Goal: Obtain resource: Download file/media

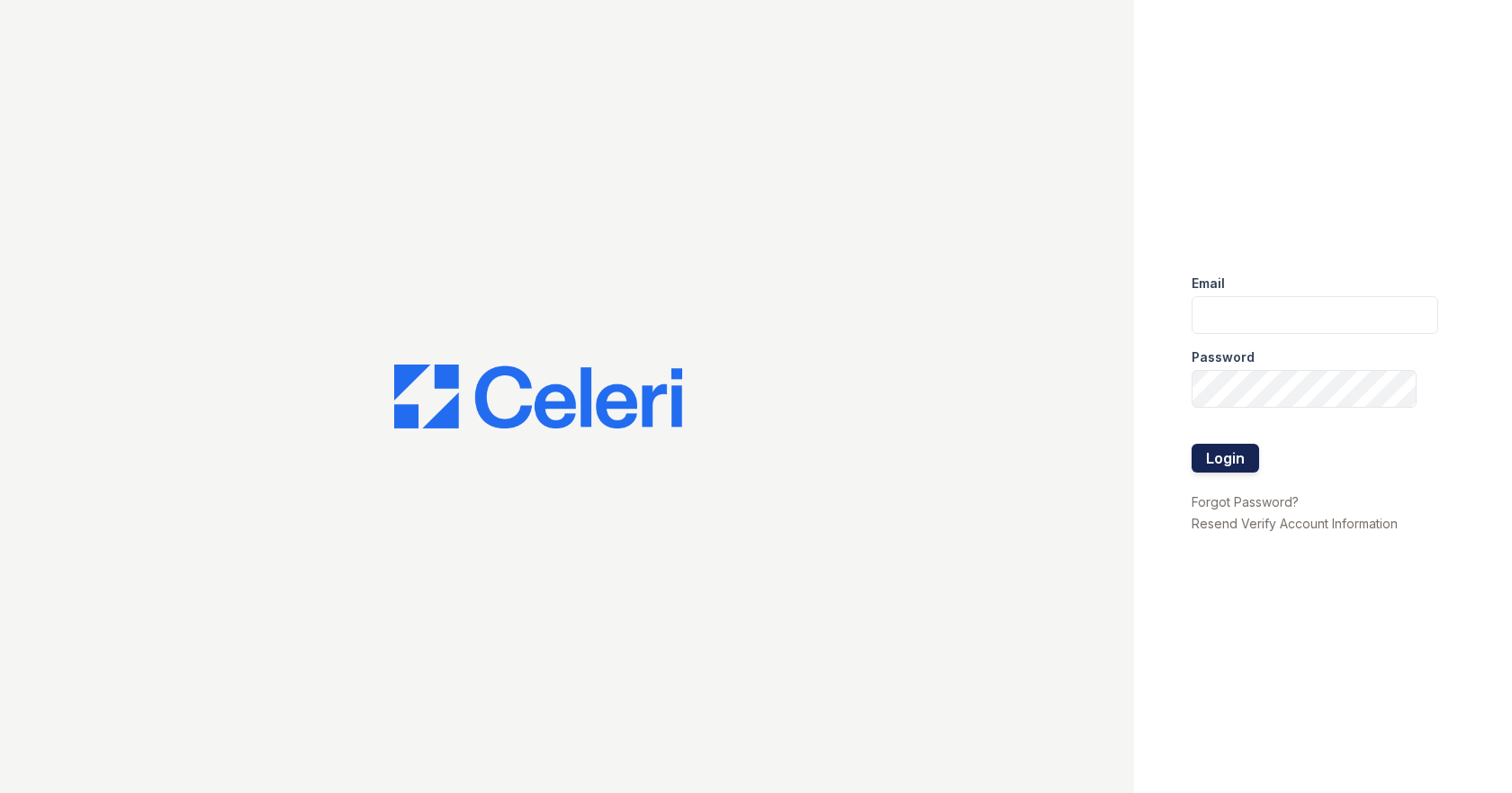
type input "[EMAIL_ADDRESS][DOMAIN_NAME]"
click at [1225, 455] on button "Login" at bounding box center [1225, 459] width 68 height 29
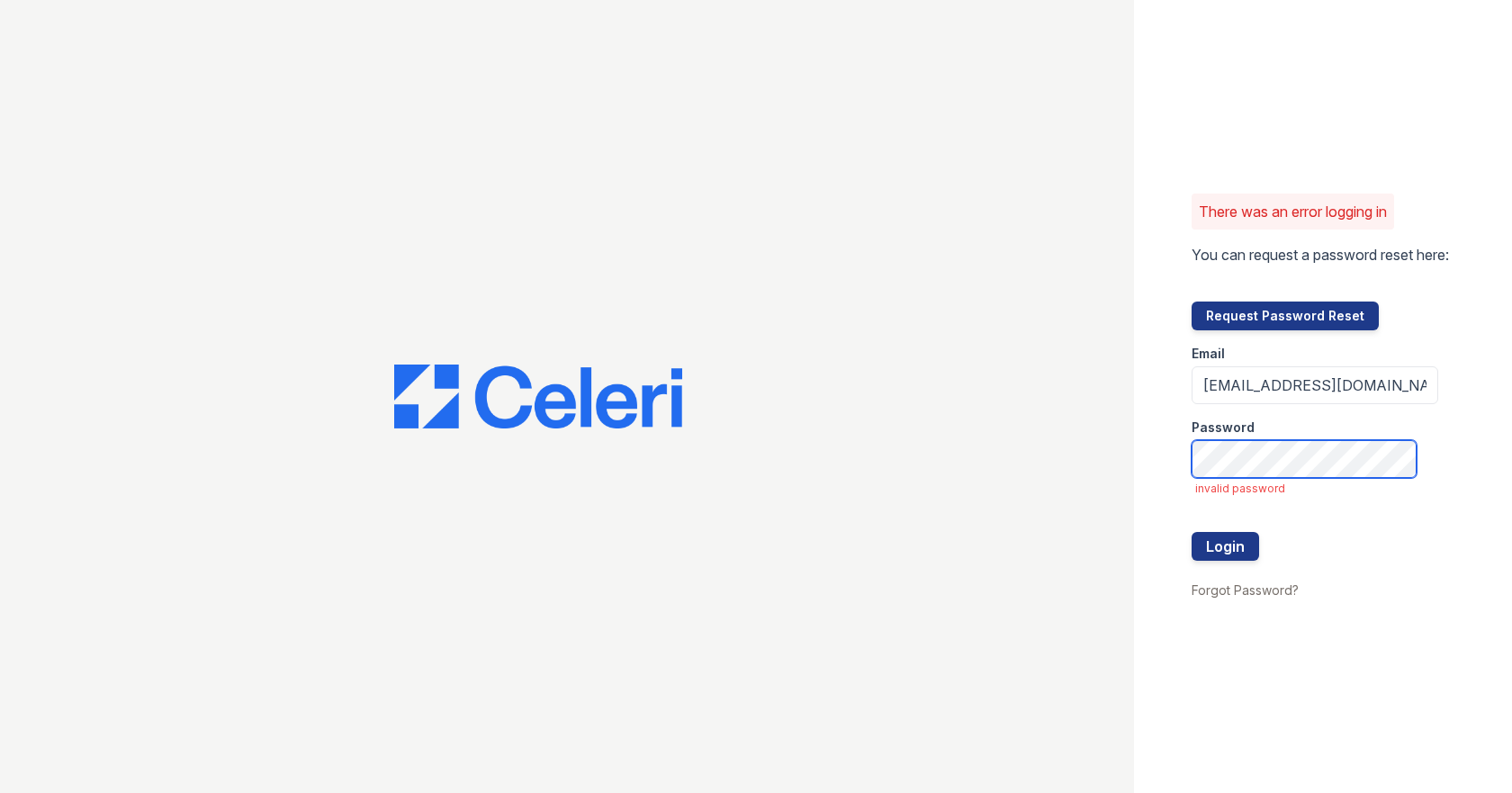
click at [1171, 471] on div "There was an error logging in You can request a password reset here: Request Pa…" at bounding box center [1323, 396] width 378 height 793
click at [1192, 533] on button "Login" at bounding box center [1225, 547] width 68 height 29
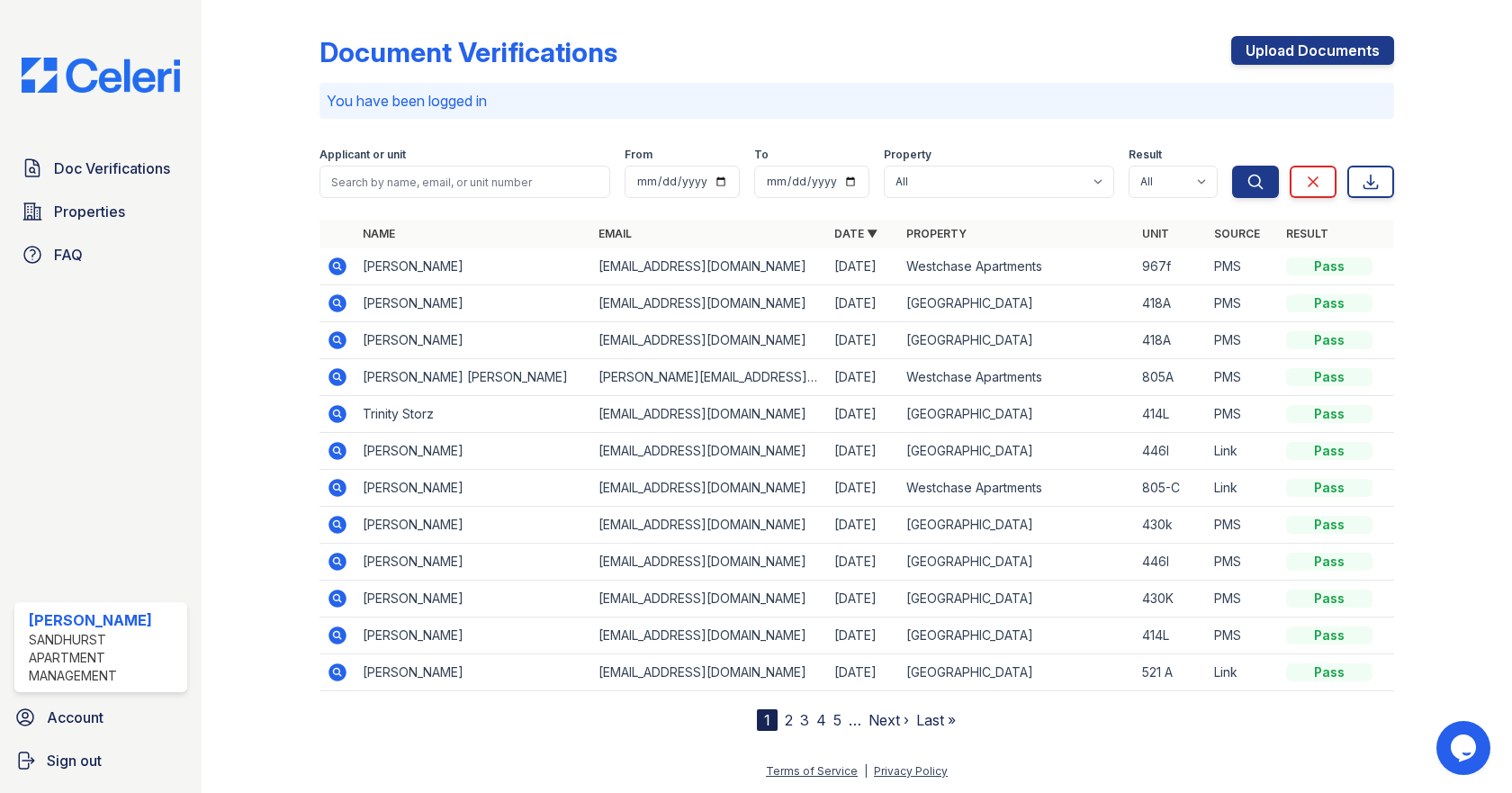
click at [337, 341] on icon at bounding box center [337, 339] width 5 height 5
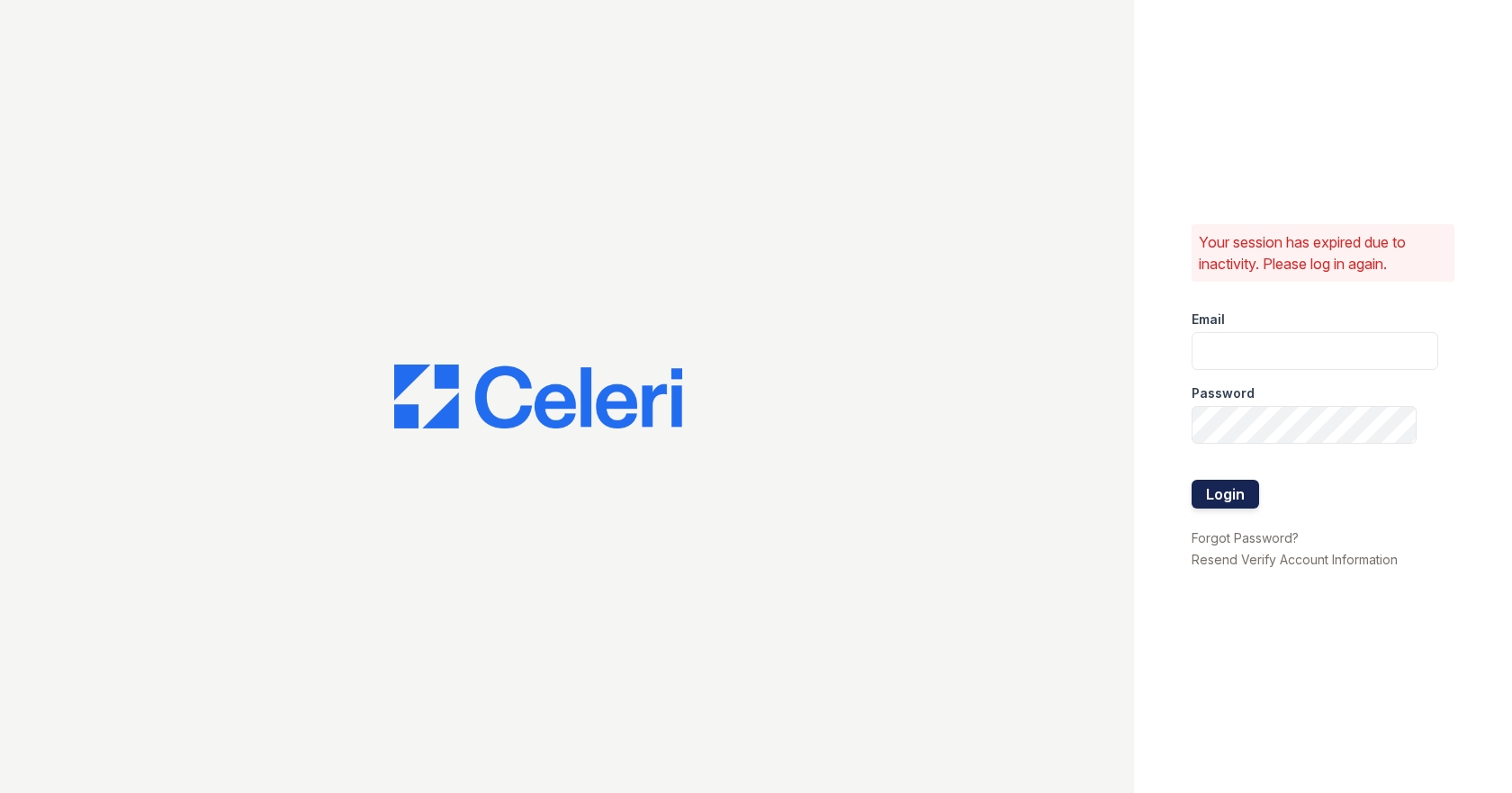
type input "[EMAIL_ADDRESS][DOMAIN_NAME]"
click at [1251, 499] on button "Login" at bounding box center [1225, 494] width 68 height 29
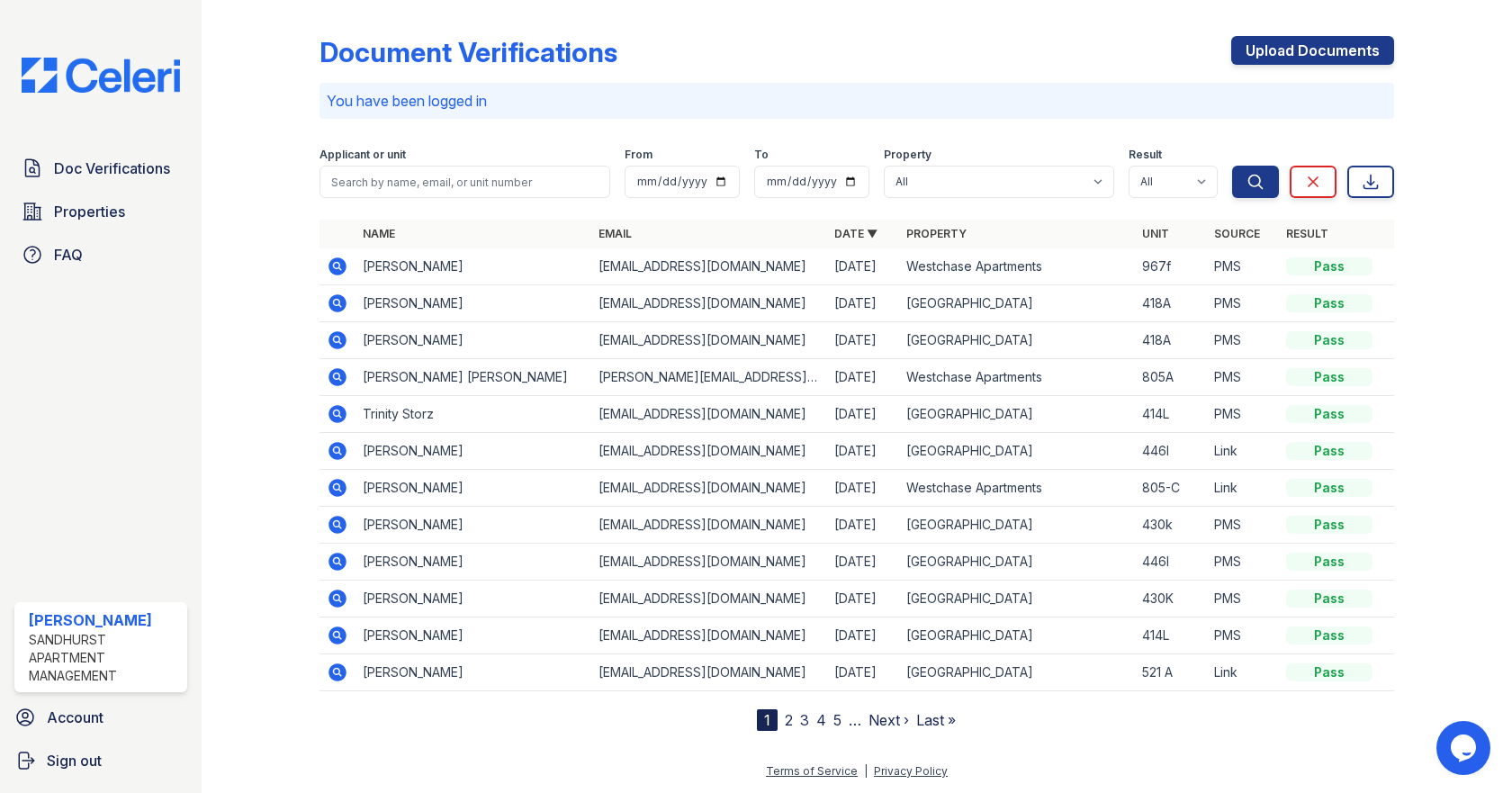
click at [337, 340] on icon at bounding box center [337, 339] width 5 height 5
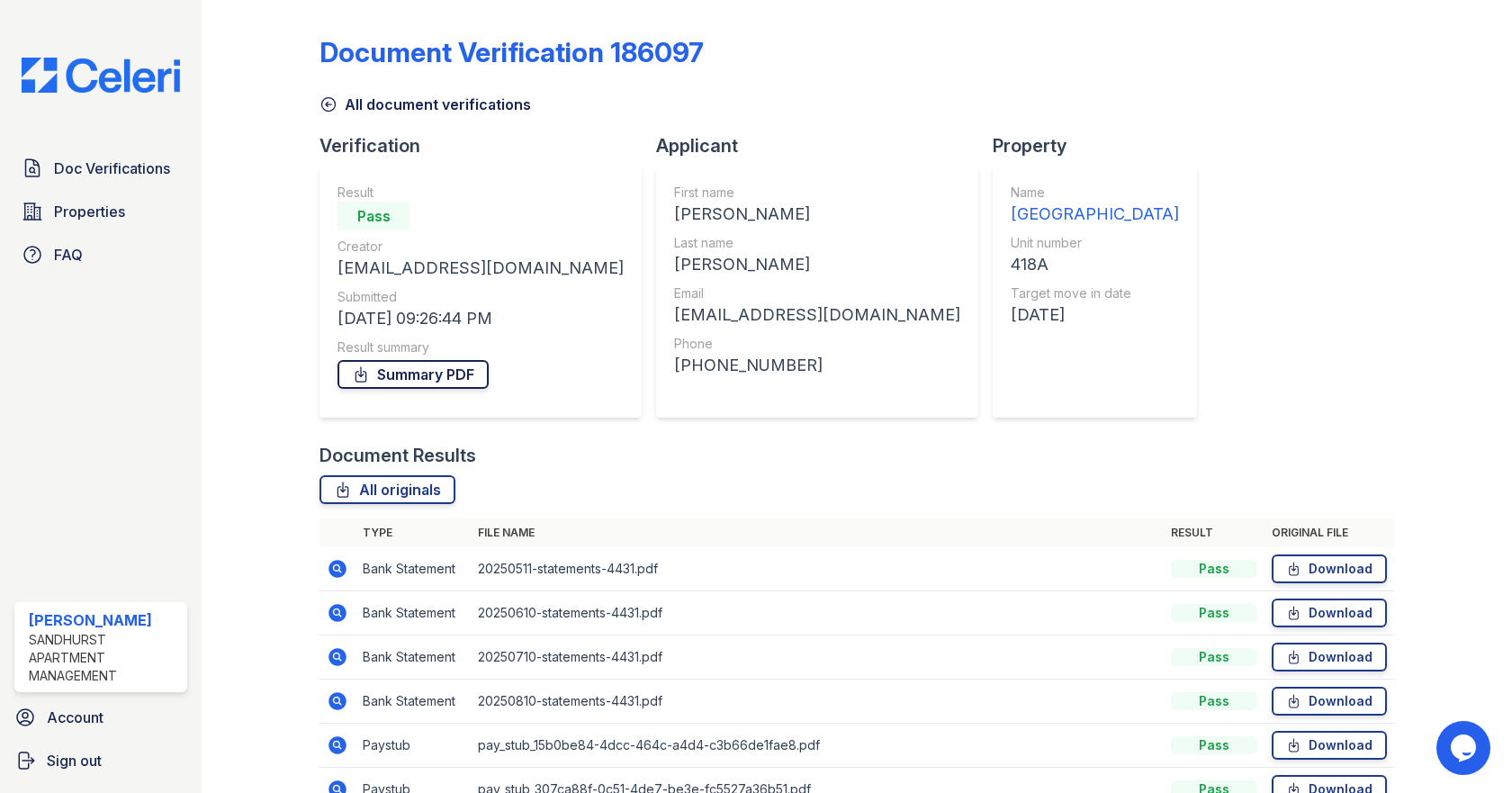
click at [416, 383] on link "Summary PDF" at bounding box center [414, 375] width 152 height 29
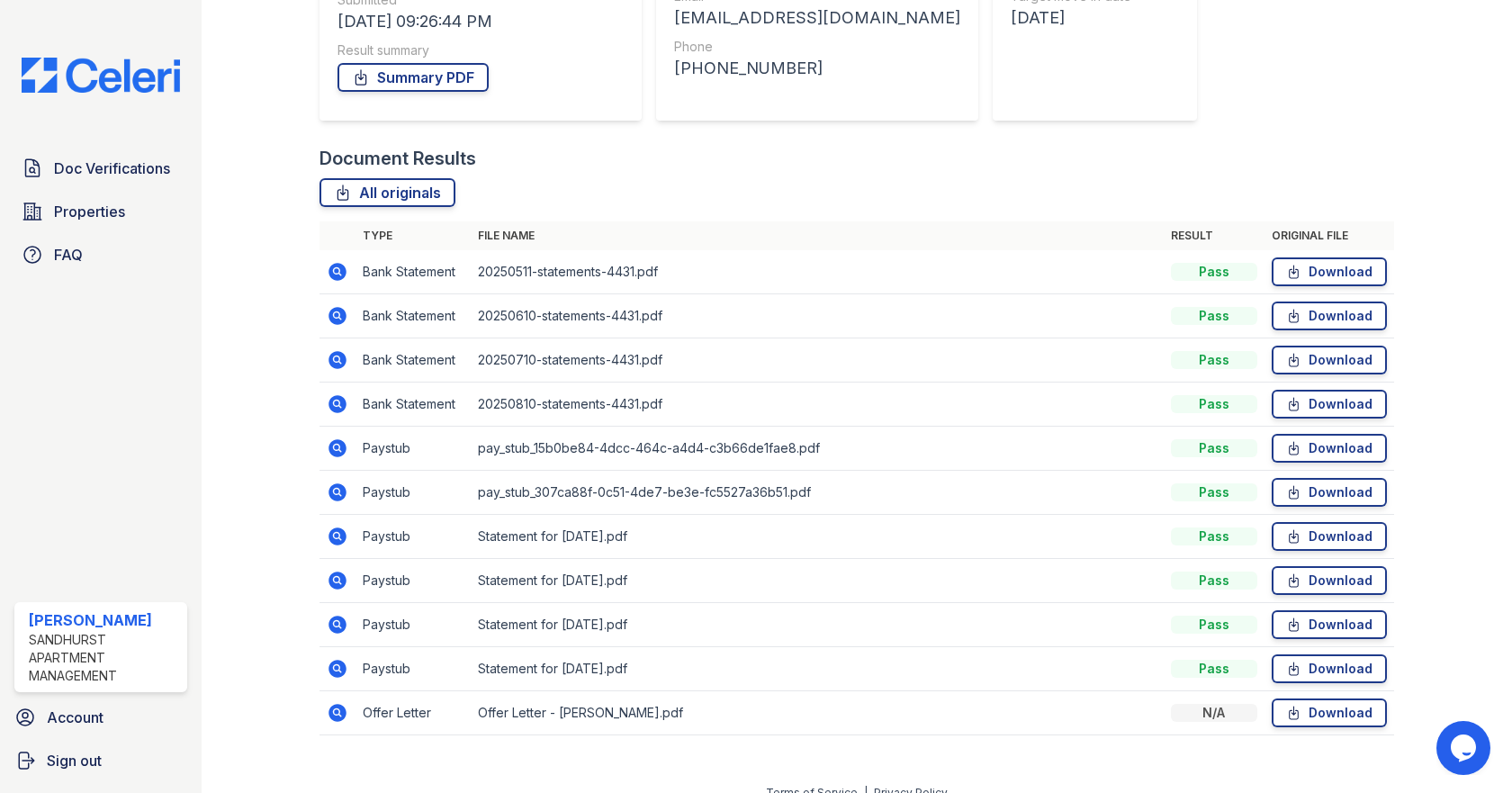
scroll to position [319, 0]
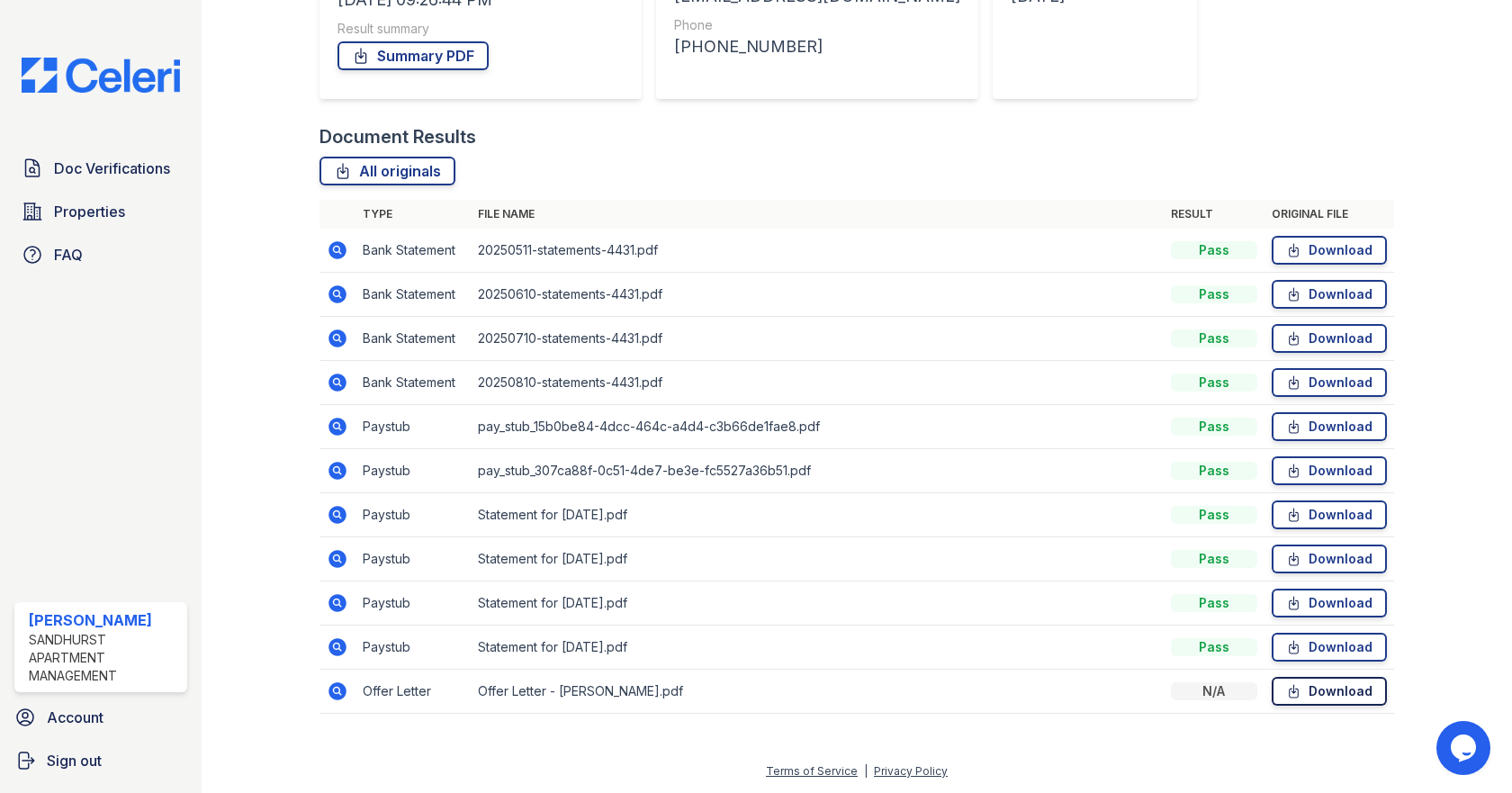
click at [1310, 693] on link "Download" at bounding box center [1329, 692] width 115 height 29
click at [1307, 646] on link "Download" at bounding box center [1329, 648] width 115 height 29
click at [1301, 644] on link "Download" at bounding box center [1329, 648] width 115 height 29
click at [1328, 381] on link "Download" at bounding box center [1329, 383] width 115 height 29
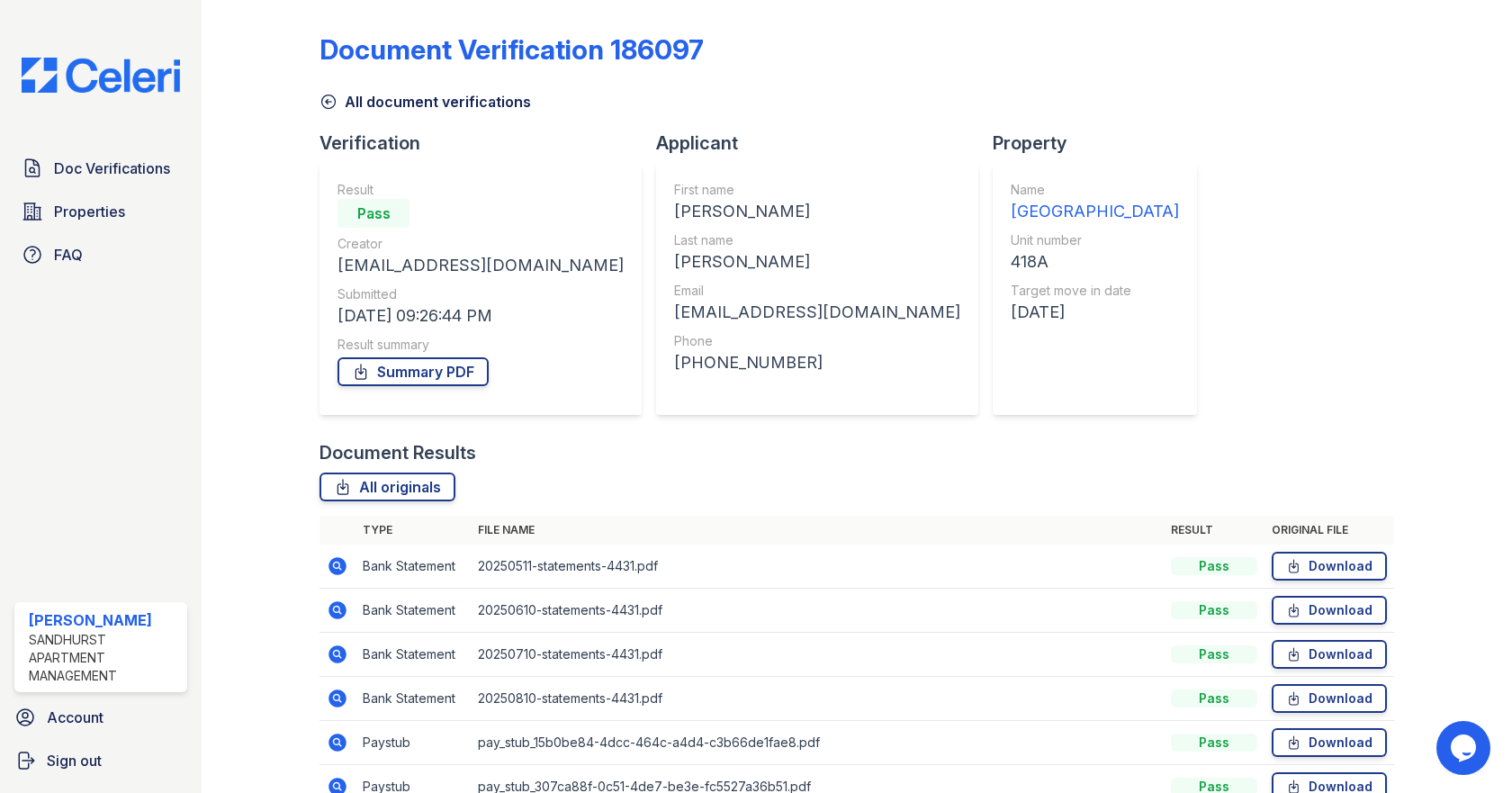
scroll to position [0, 0]
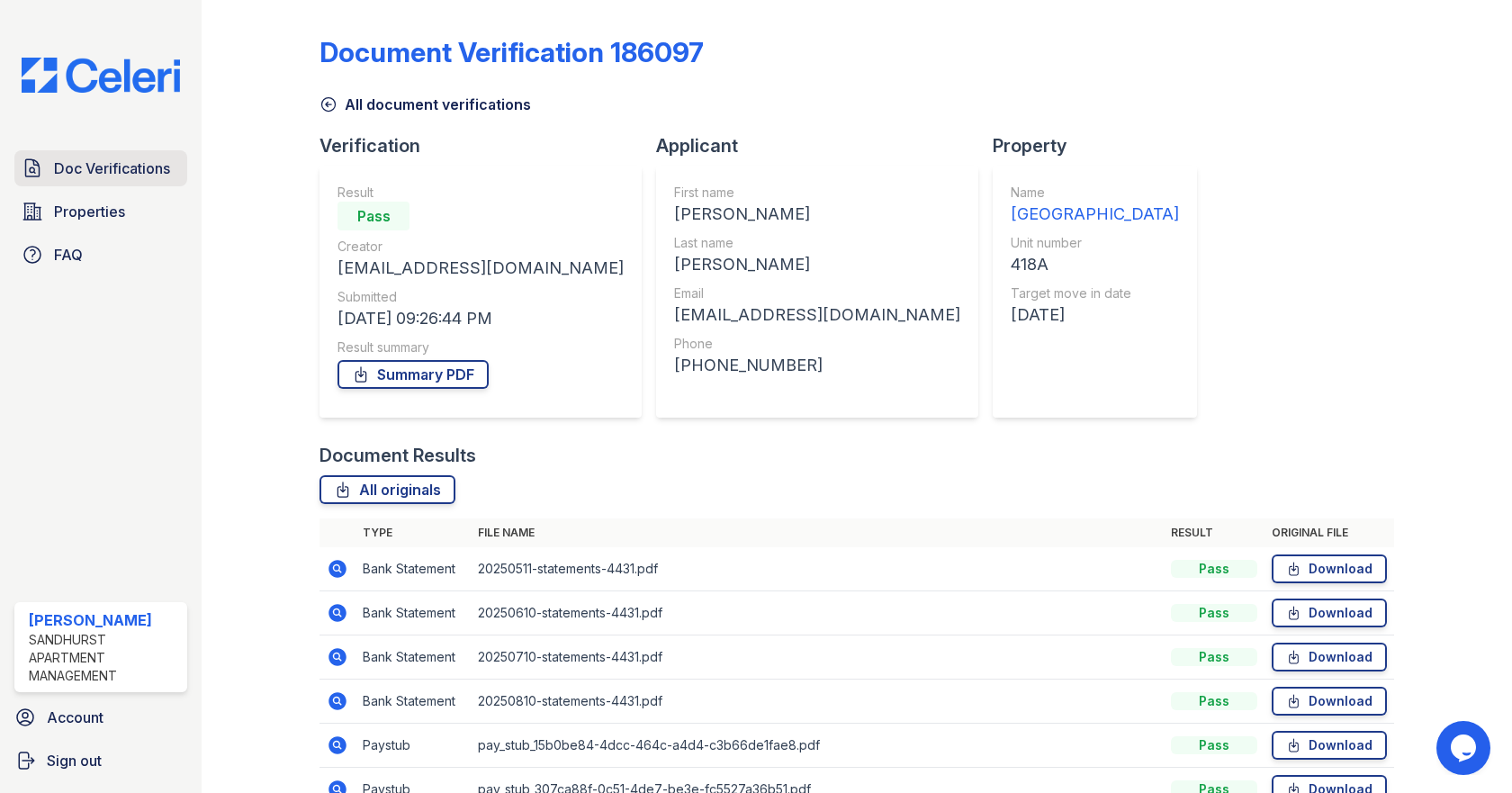
click at [96, 170] on span "Doc Verifications" at bounding box center [111, 169] width 116 height 22
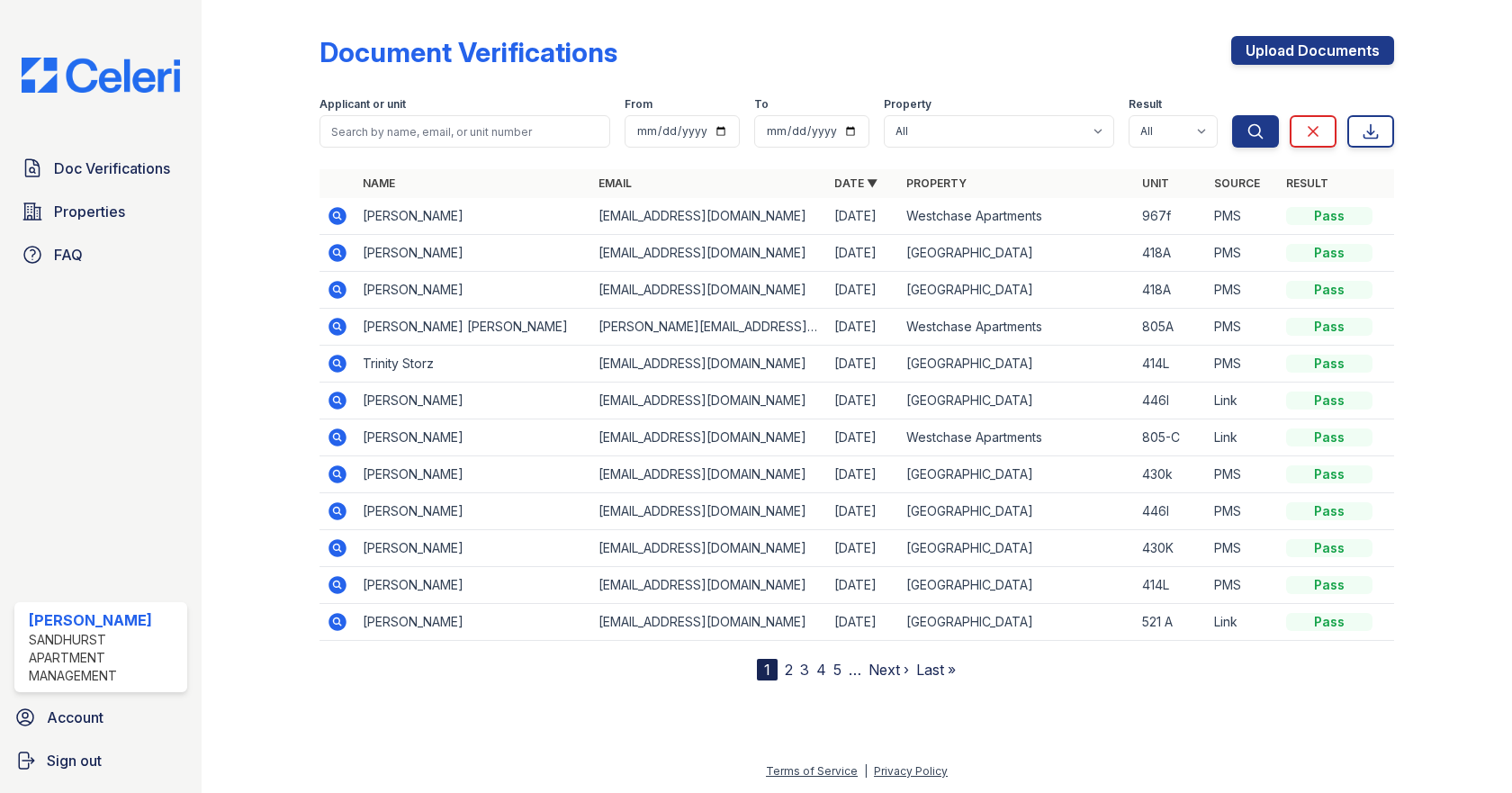
click at [338, 251] on icon at bounding box center [337, 251] width 5 height 5
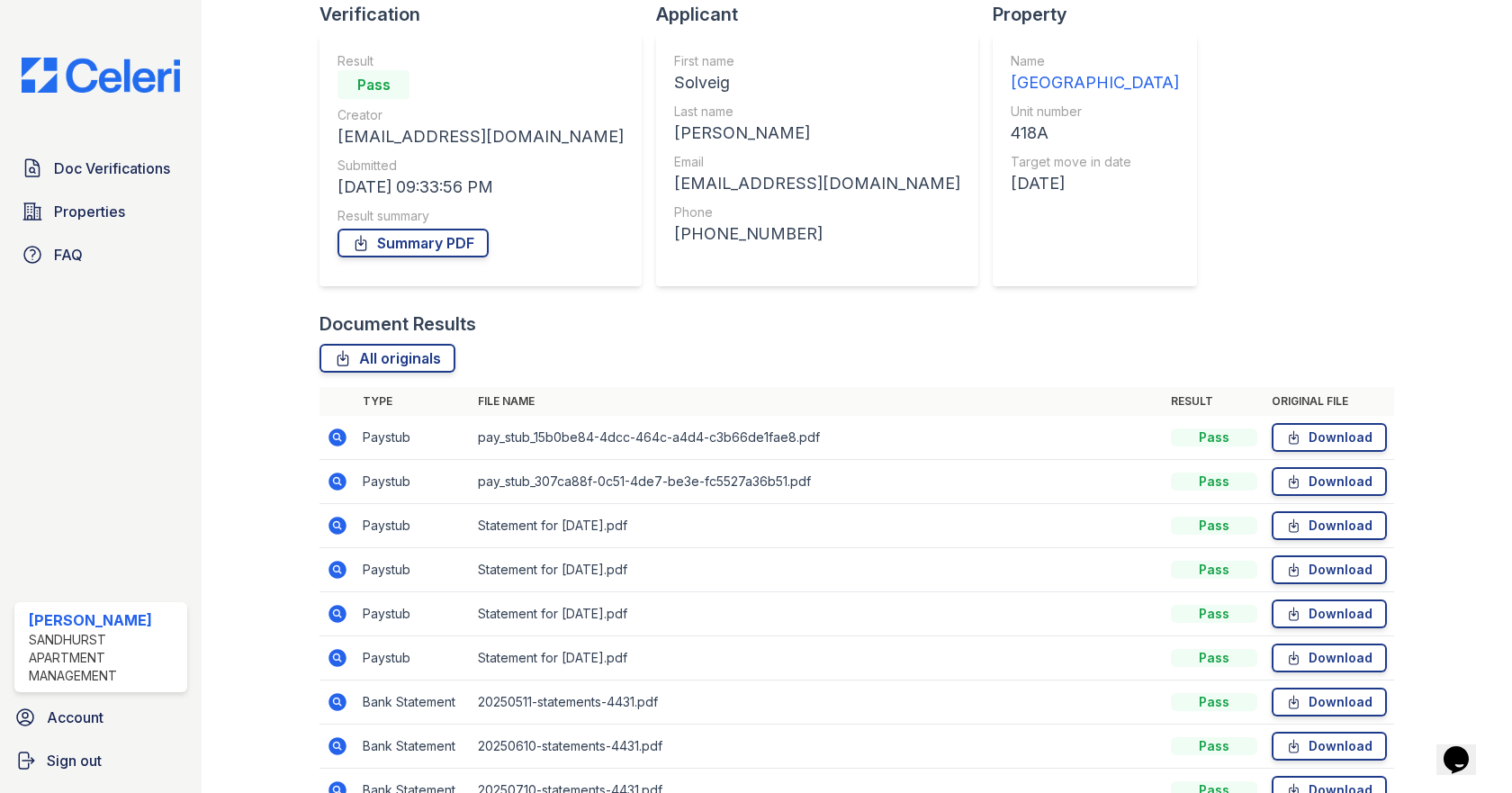
scroll to position [180, 0]
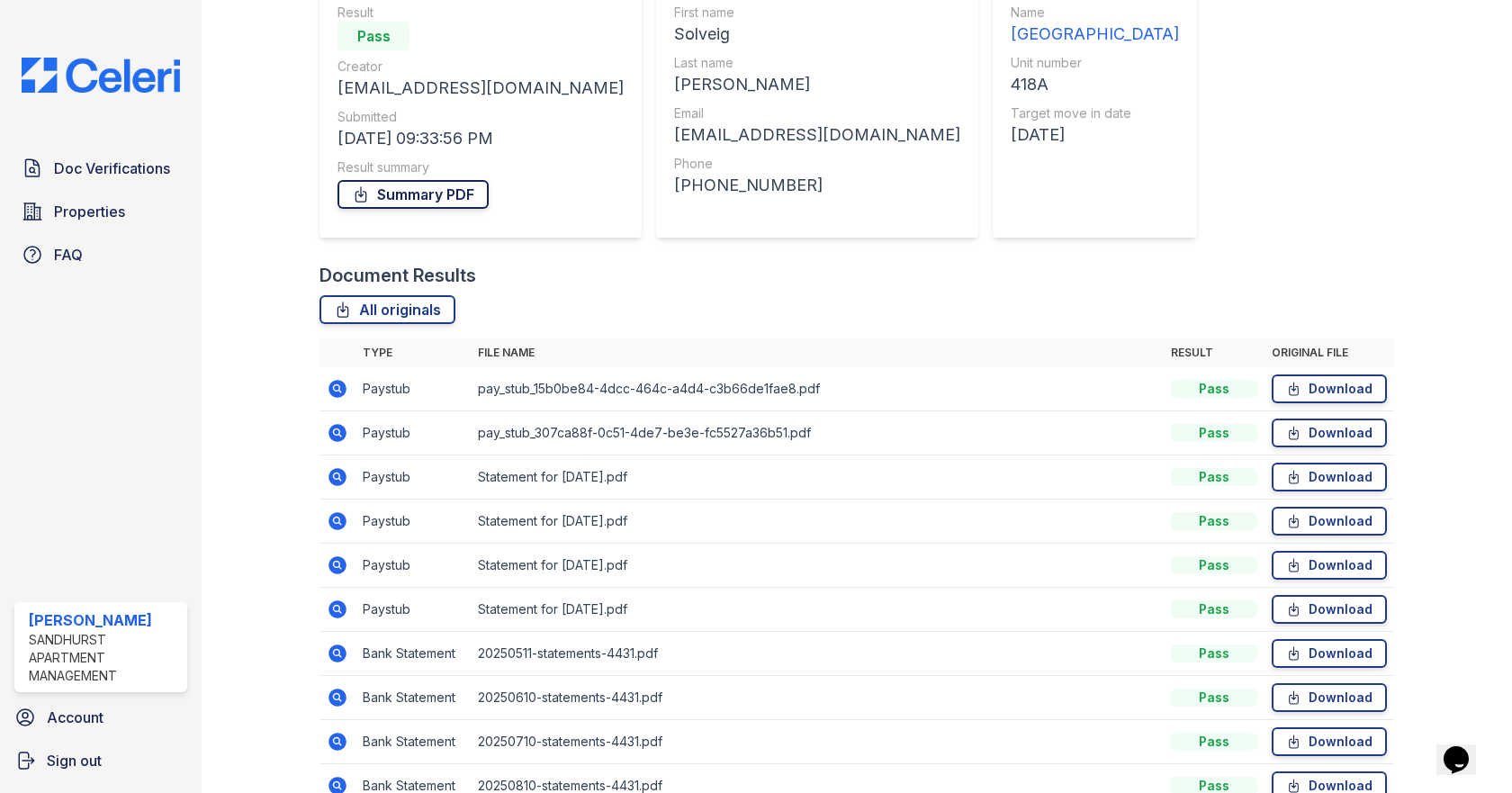
click at [419, 196] on link "Summary PDF" at bounding box center [414, 195] width 152 height 29
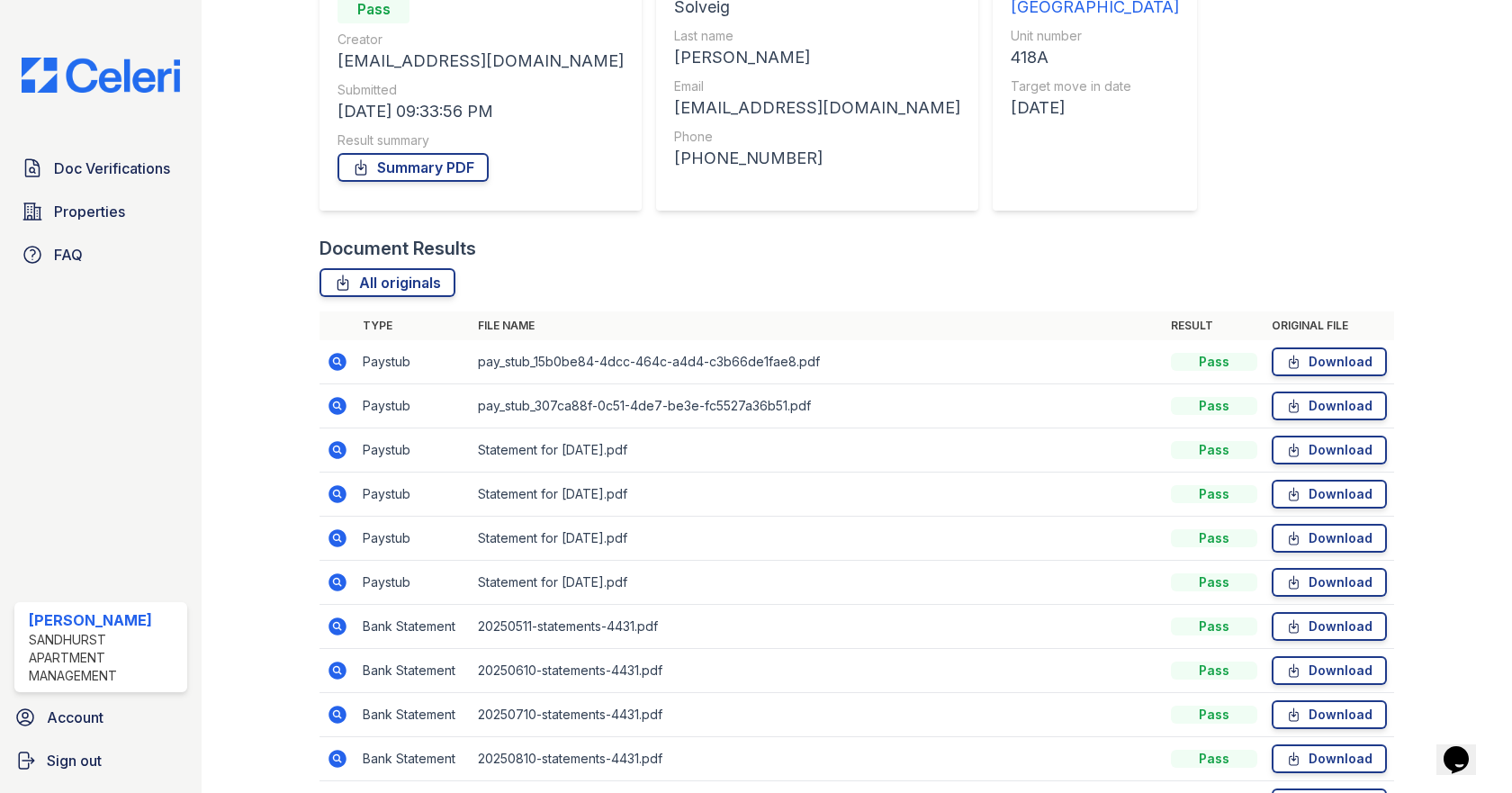
scroll to position [319, 0]
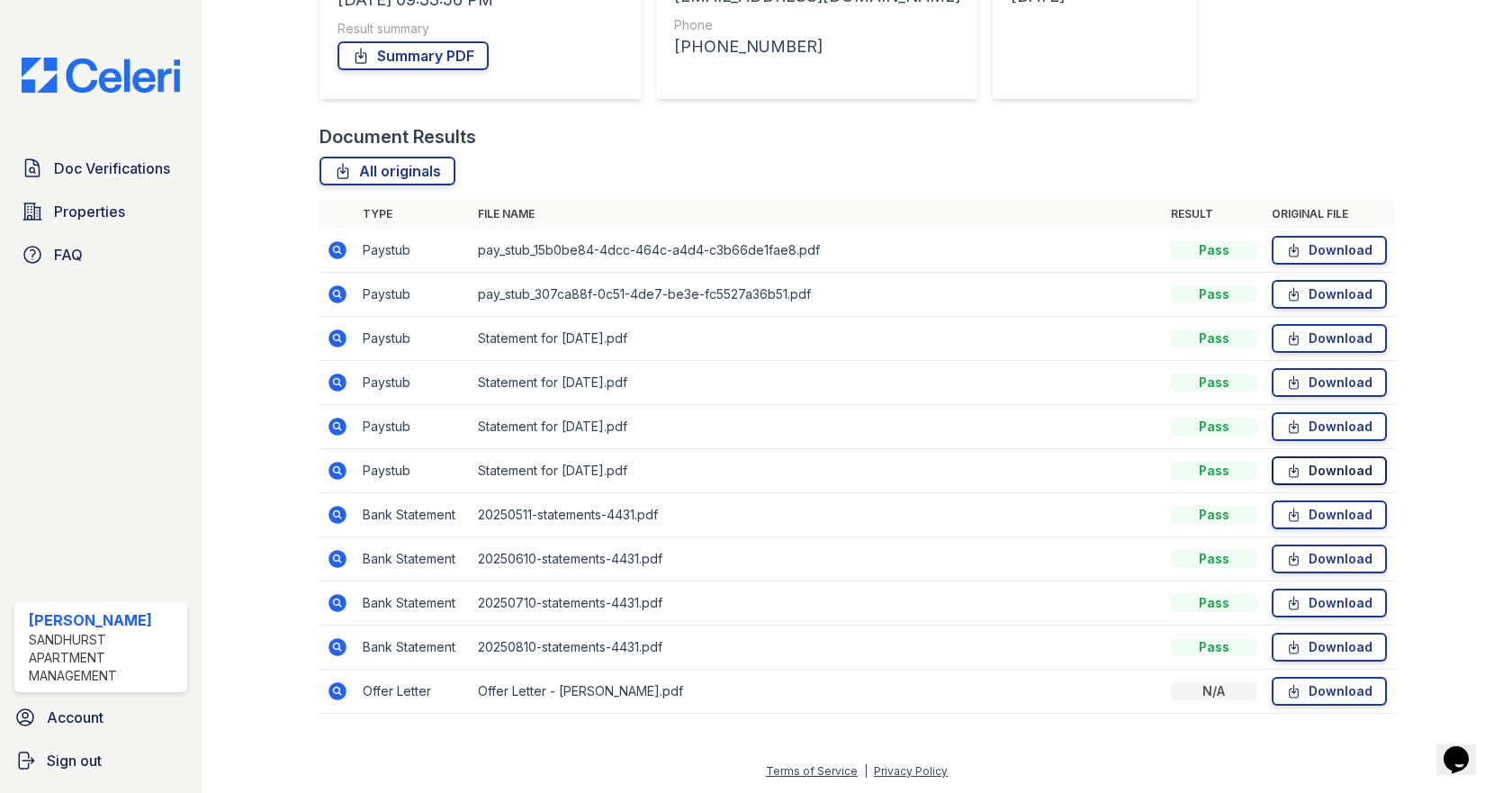
click at [1317, 471] on link "Download" at bounding box center [1329, 471] width 115 height 29
click at [1320, 292] on link "Download" at bounding box center [1329, 295] width 115 height 29
click at [1297, 253] on link "Download" at bounding box center [1329, 250] width 115 height 29
click at [1300, 344] on link "Download" at bounding box center [1329, 339] width 115 height 29
click at [1304, 508] on link "Download" at bounding box center [1329, 515] width 115 height 29
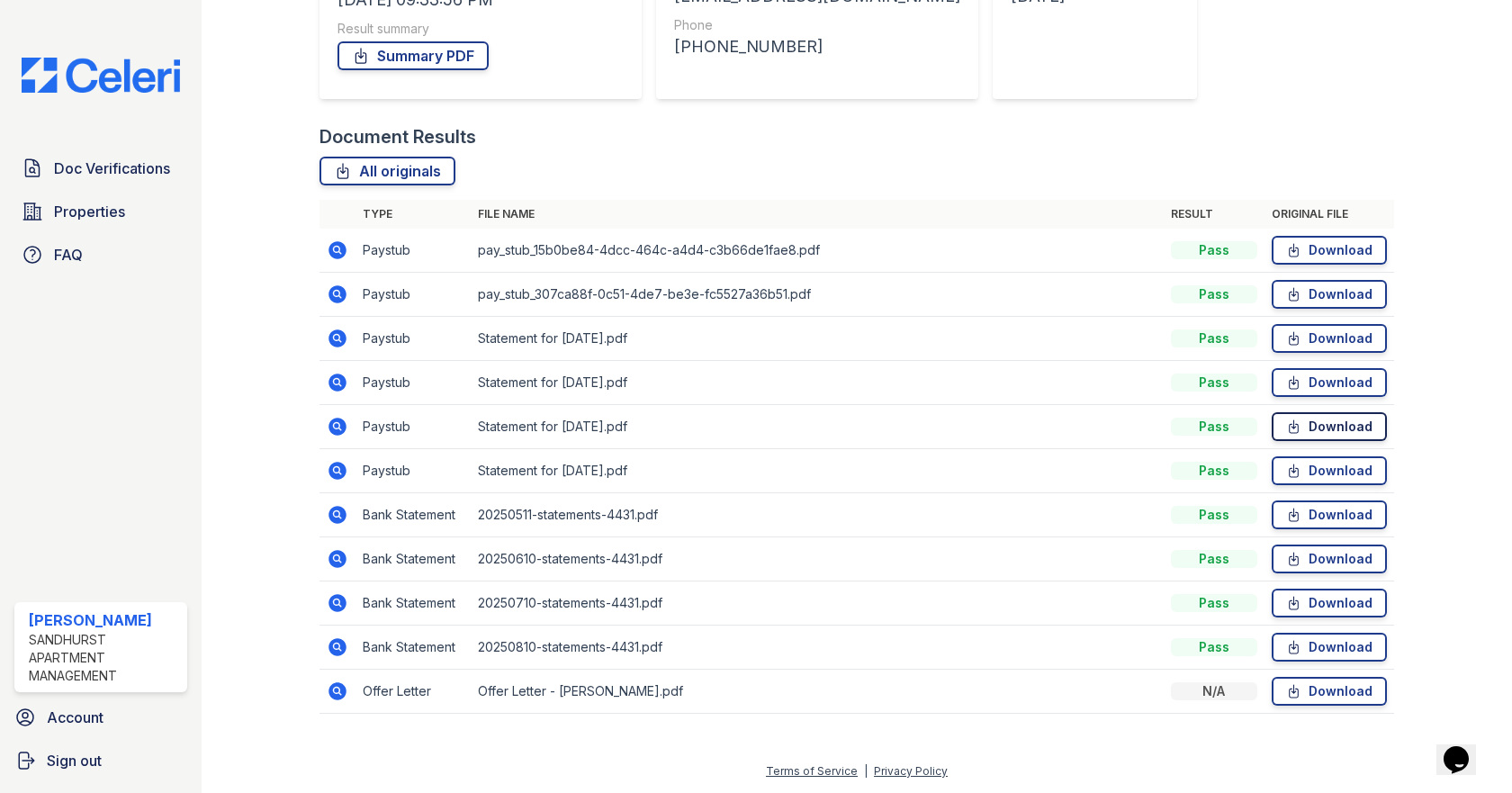
click at [1325, 428] on link "Download" at bounding box center [1329, 427] width 115 height 29
click at [1320, 604] on link "Download" at bounding box center [1329, 604] width 115 height 29
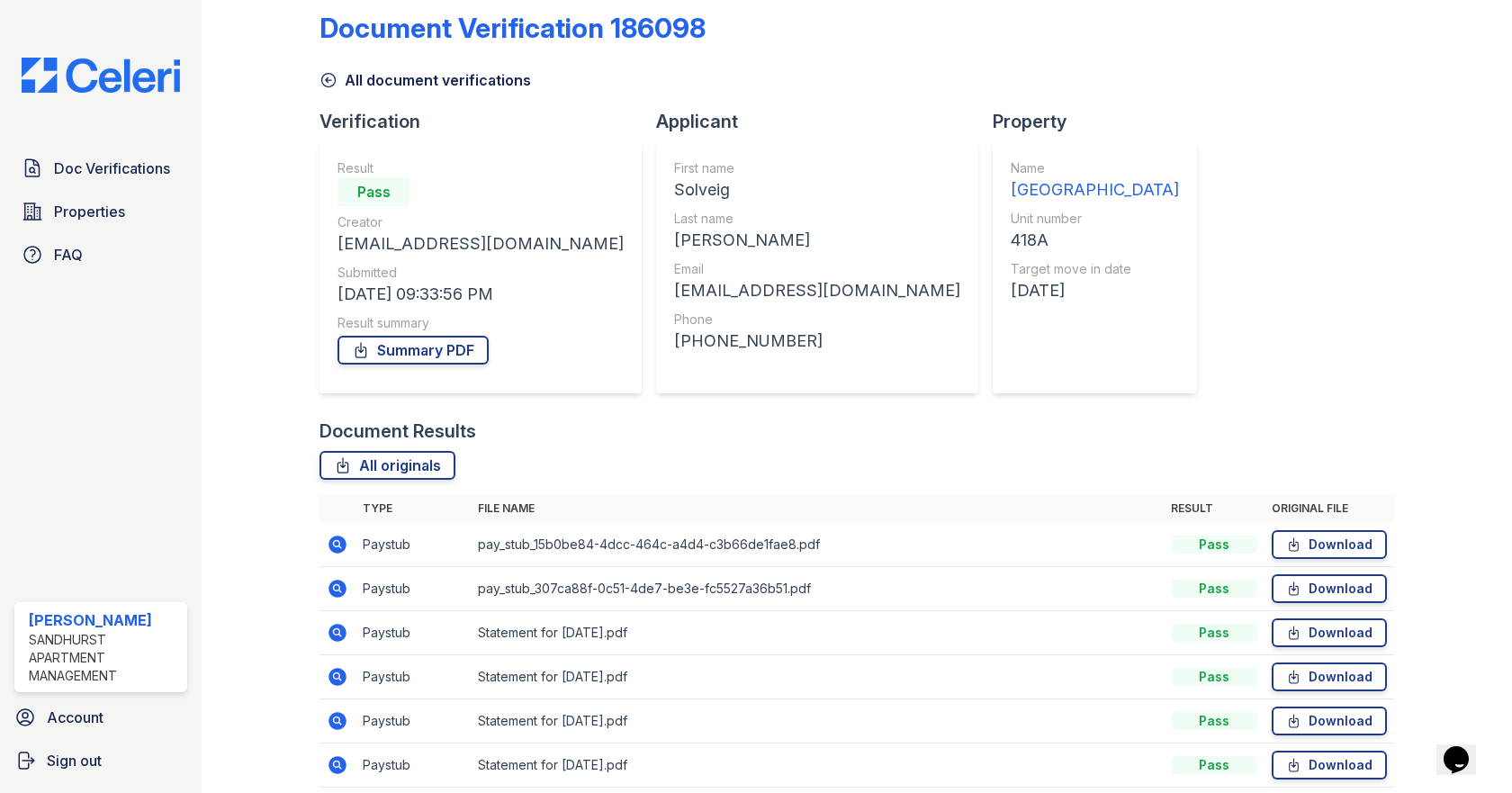
scroll to position [0, 0]
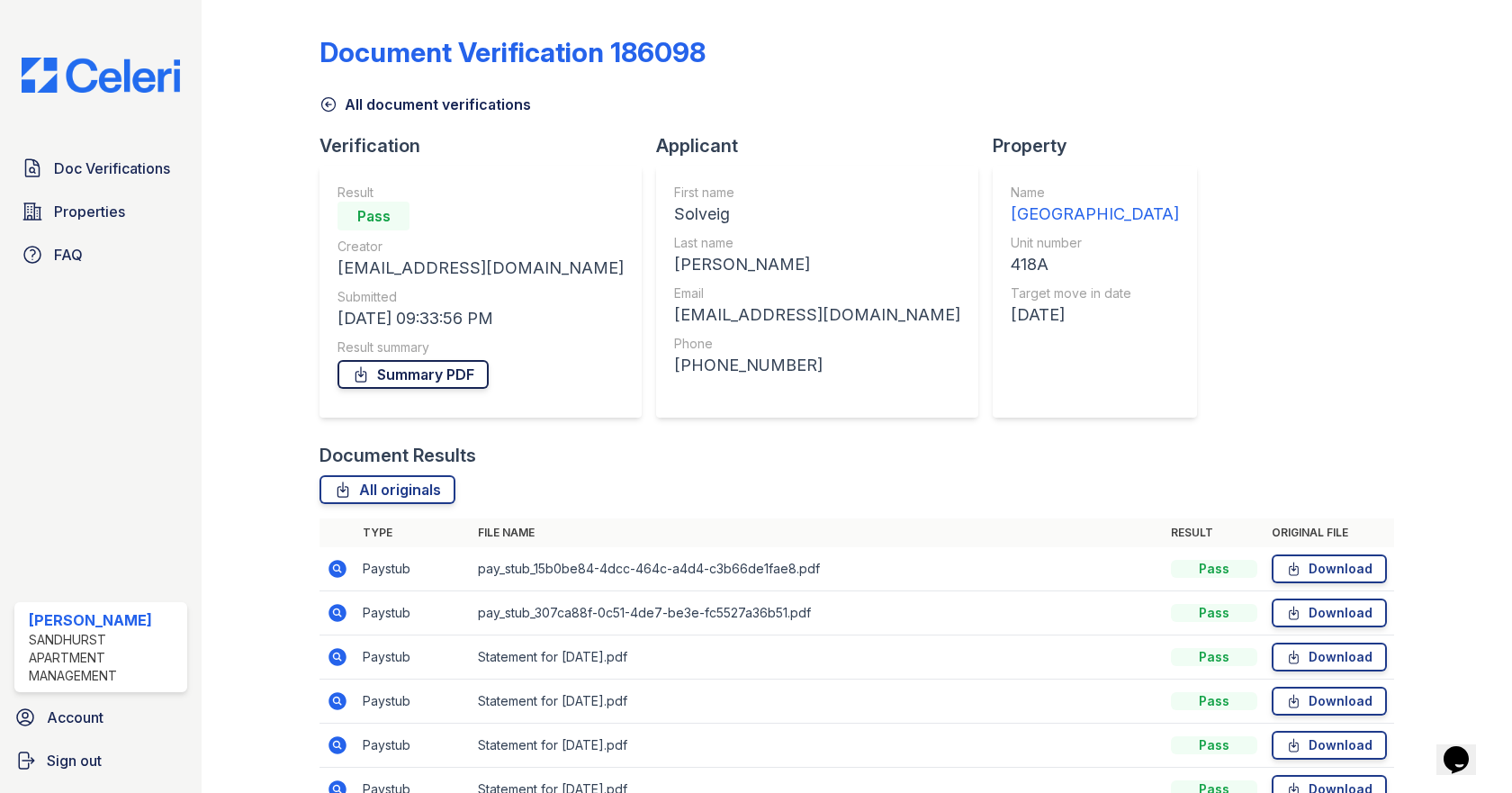
click at [426, 377] on link "Summary PDF" at bounding box center [414, 375] width 152 height 29
click at [105, 153] on link "Doc Verifications" at bounding box center [100, 168] width 173 height 36
